Goal: Information Seeking & Learning: Learn about a topic

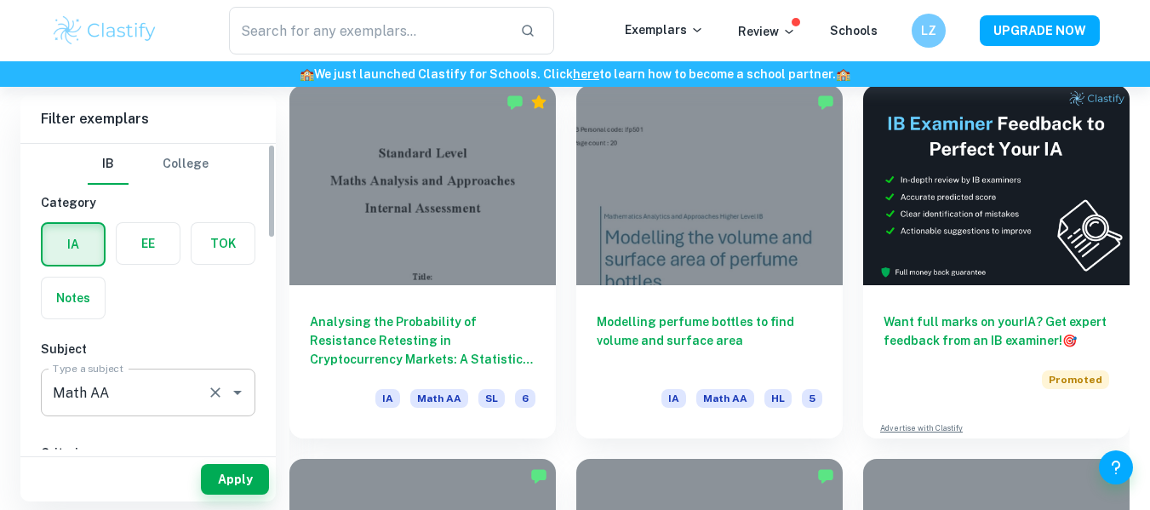
scroll to position [489, 0]
checkbox input "true"
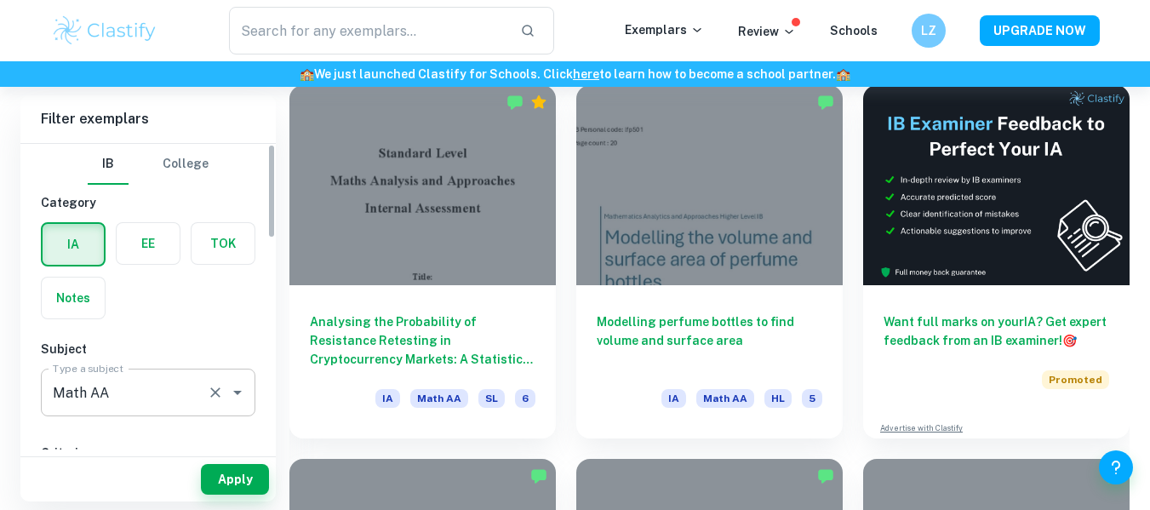
checkbox input "true"
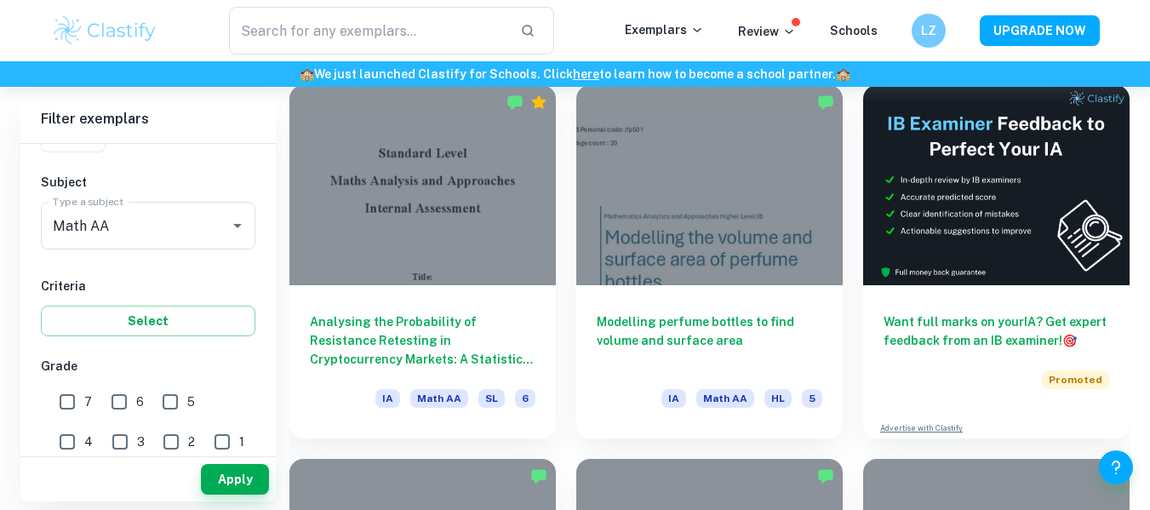
click at [67, 404] on input "7" at bounding box center [67, 402] width 34 height 34
checkbox input "true"
click at [232, 478] on button "Apply" at bounding box center [235, 479] width 68 height 31
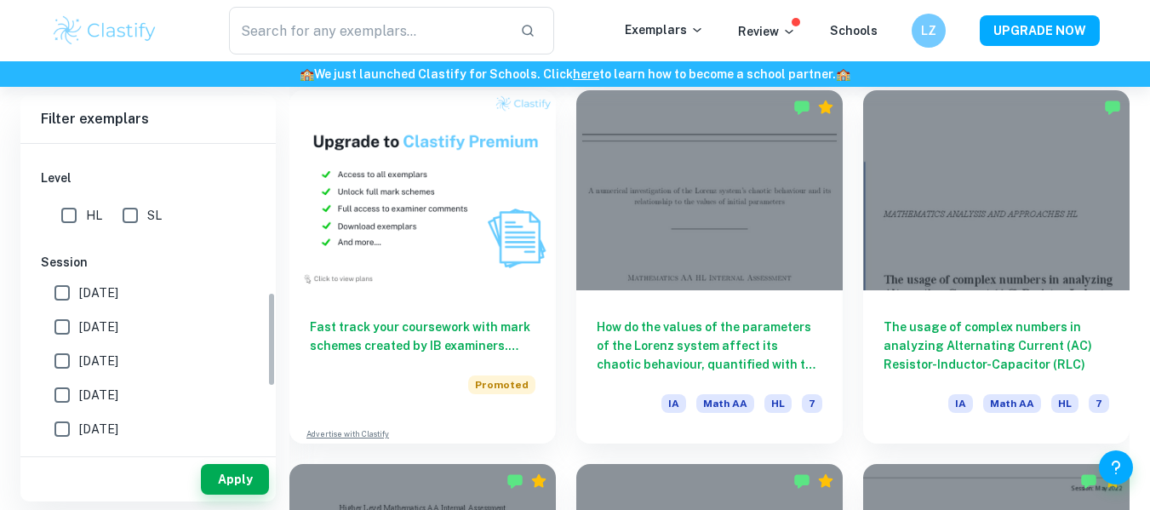
scroll to position [478, 0]
click at [72, 209] on input "HL" at bounding box center [69, 214] width 34 height 34
checkbox input "true"
click at [232, 473] on button "Apply" at bounding box center [235, 479] width 68 height 31
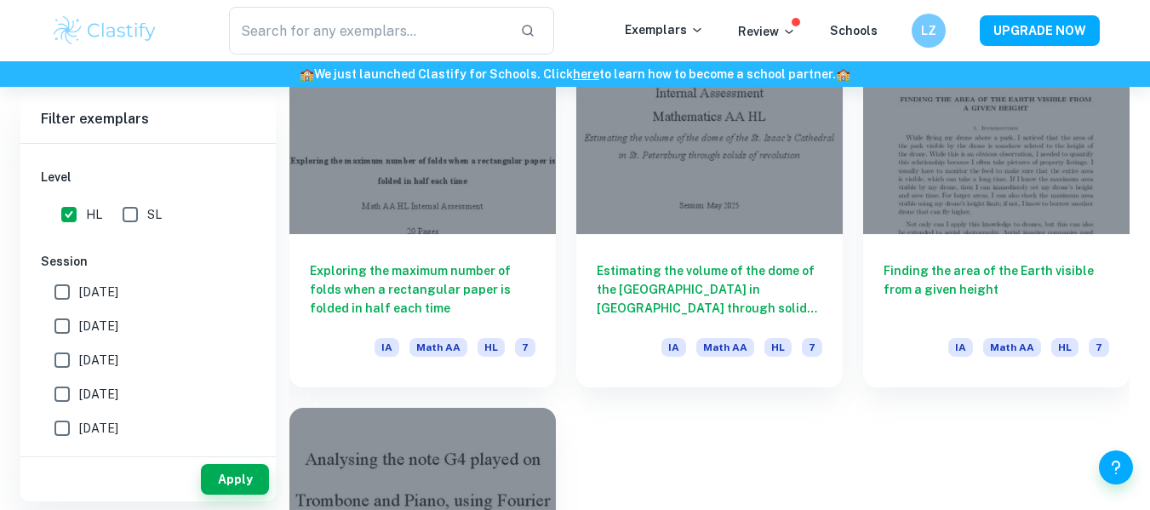
scroll to position [3529, 0]
